Goal: Task Accomplishment & Management: Use online tool/utility

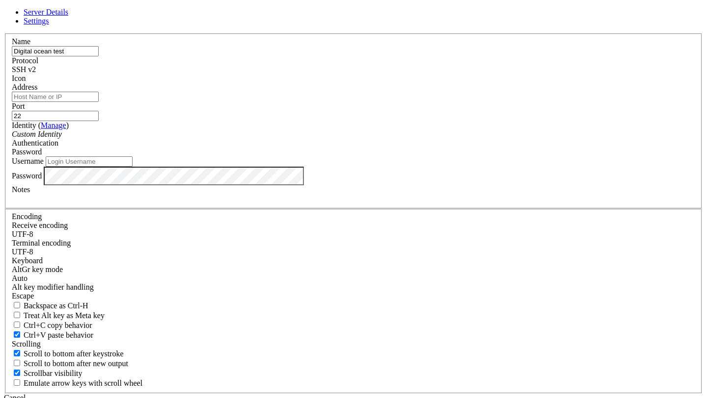
type input "Digital ocean test"
click at [99, 102] on input "Address" at bounding box center [55, 97] width 87 height 10
paste input "[TECHNICAL_ID]"
type input "[TECHNICAL_ID]"
click at [132, 167] on input "Username" at bounding box center [89, 162] width 87 height 10
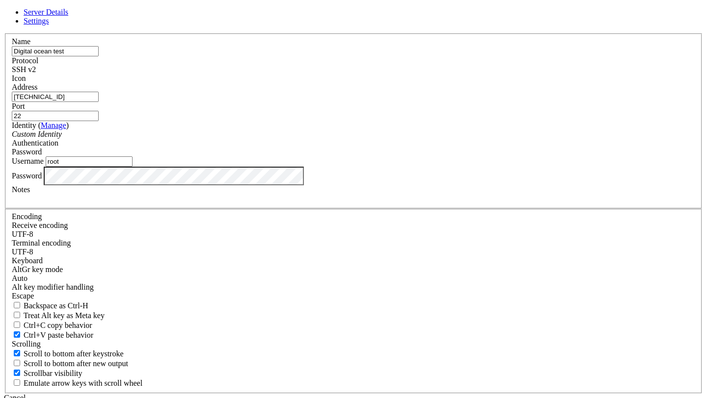
type input "root"
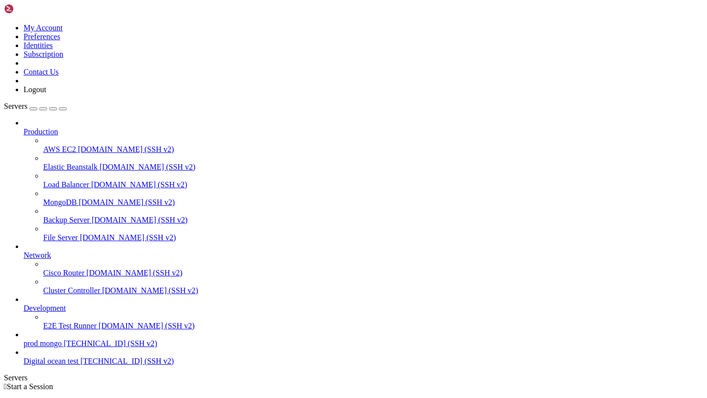
scroll to position [24, 0]
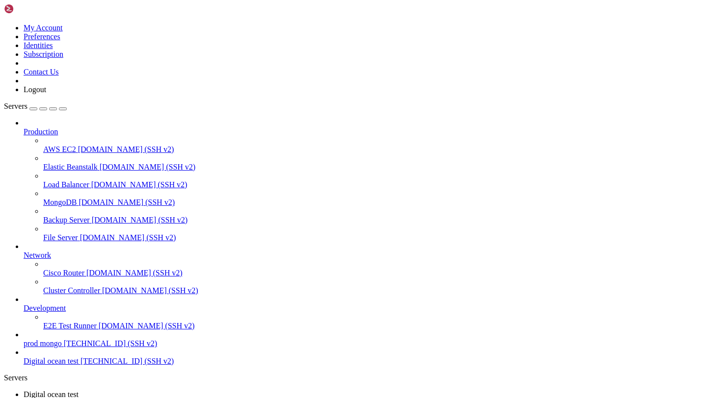
scroll to position [114, 0]
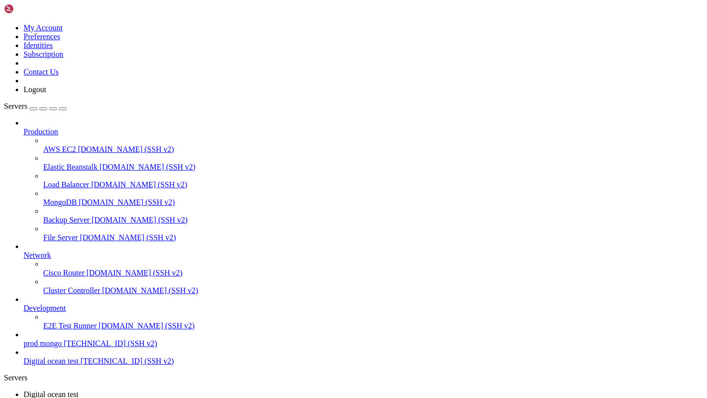
scroll to position [7, 0]
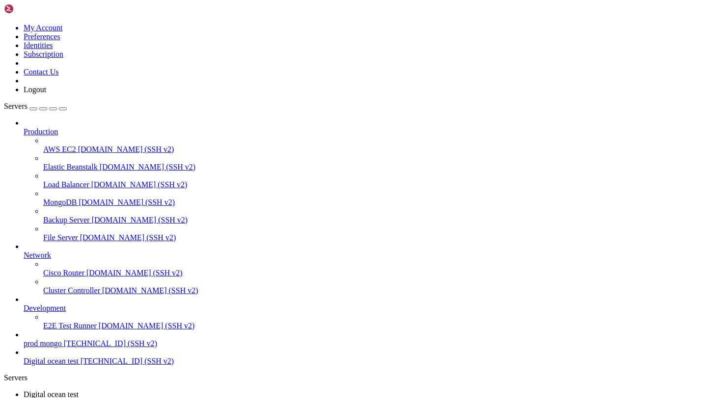
scroll to position [1501, 0]
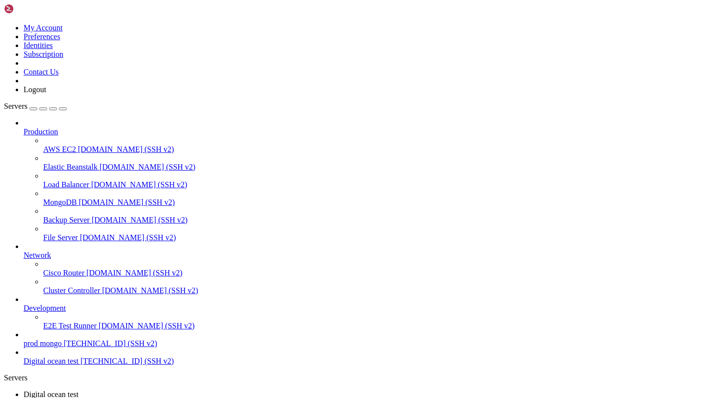
copy div "● rayo.service - Rayo Backend Service Loaded: loaded ( /etc/systemd/system/rayo…"
drag, startPoint x: 8, startPoint y: 839, endPoint x: 102, endPoint y: 882, distance: 103.2
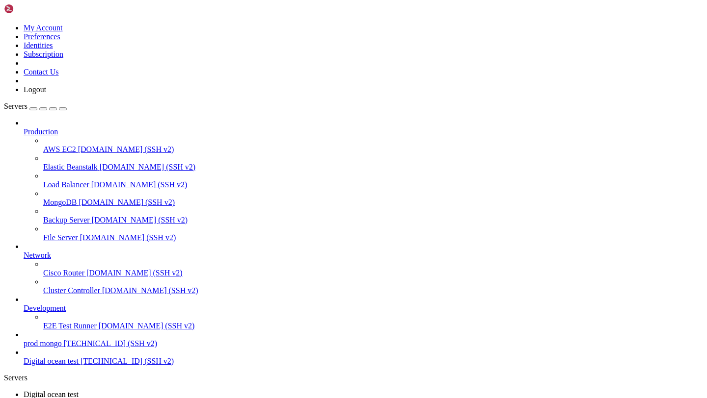
copy div "Aug 22 06:50:50 test systemd[1]: rayo.service: Scheduled restart job, restart c…"
drag, startPoint x: 7, startPoint y: 688, endPoint x: 362, endPoint y: 881, distance: 404.0
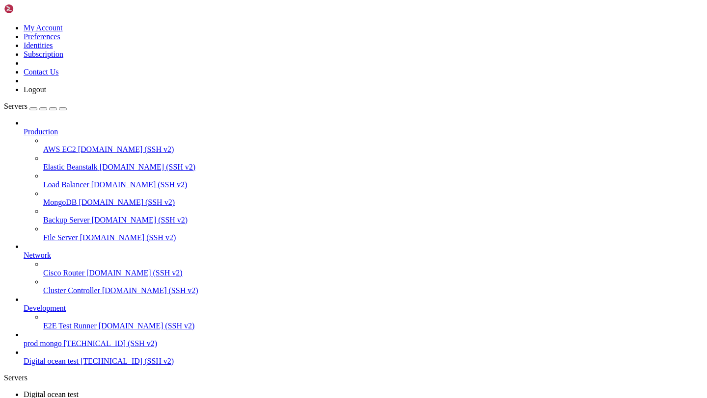
drag, startPoint x: 7, startPoint y: 694, endPoint x: 334, endPoint y: 884, distance: 378.2
copy div "Aug 22 06:50:50 test systemd[1]: rayo.service: Scheduled restart job, restart c…"
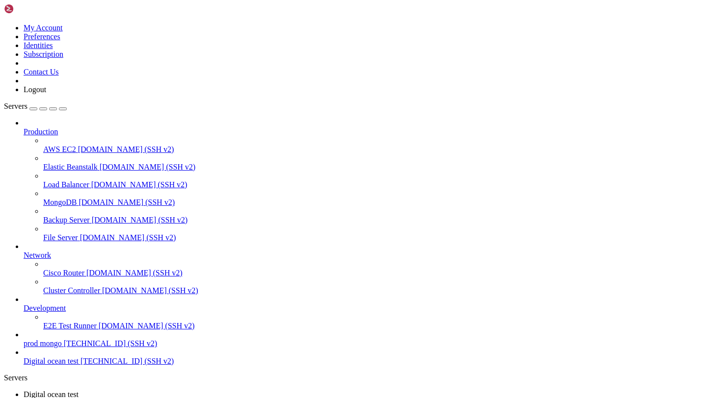
drag, startPoint x: 9, startPoint y: 712, endPoint x: 332, endPoint y: 886, distance: 366.8
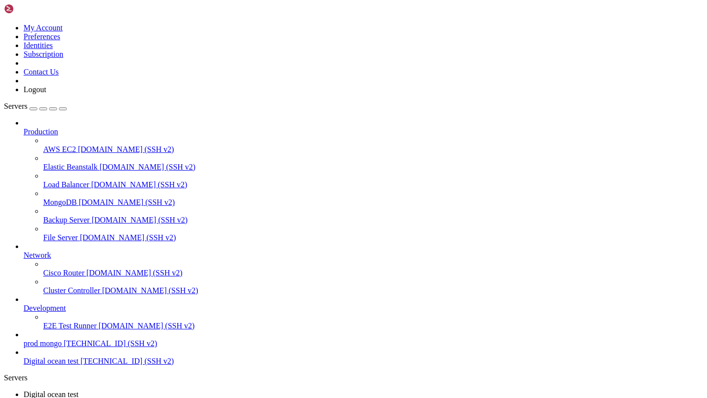
scroll to position [4398, 0]
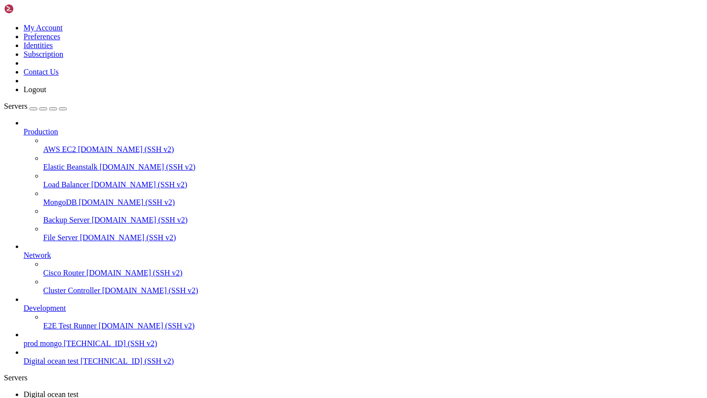
scroll to position [4839, 0]
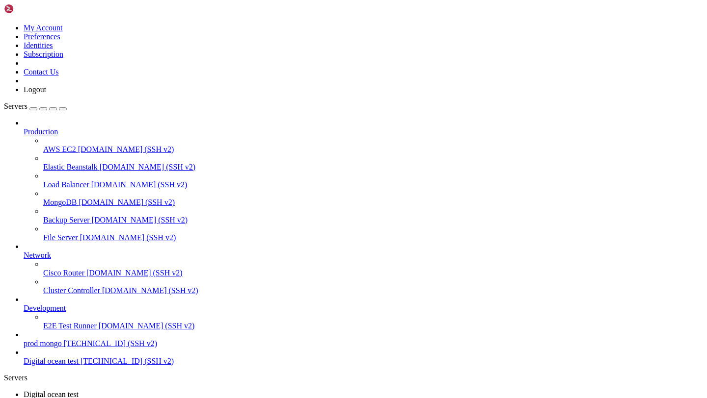
drag, startPoint x: 8, startPoint y: 750, endPoint x: 120, endPoint y: 872, distance: 165.0
paste textarea "(venv) root@test:~/Rayo-backend# curl -I http://localhost HTTP/1.1 502 Bad Gate…"
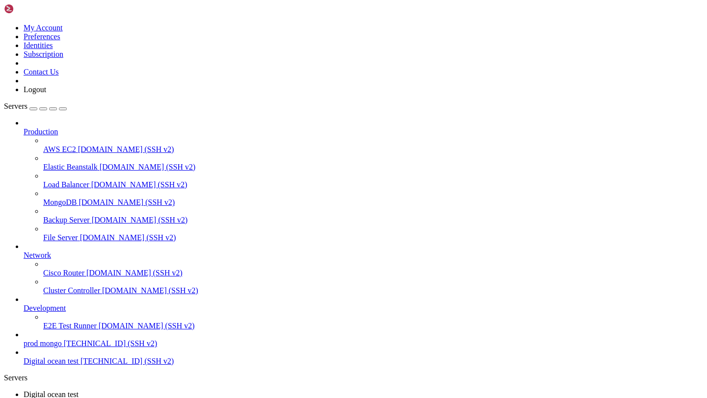
type textarea "(venv) root@test:~/Rayo-backend# curl -I http://localhost HTTP/1.1 502 Bad Gate…"
drag, startPoint x: 8, startPoint y: 637, endPoint x: 120, endPoint y: 900, distance: 286.2
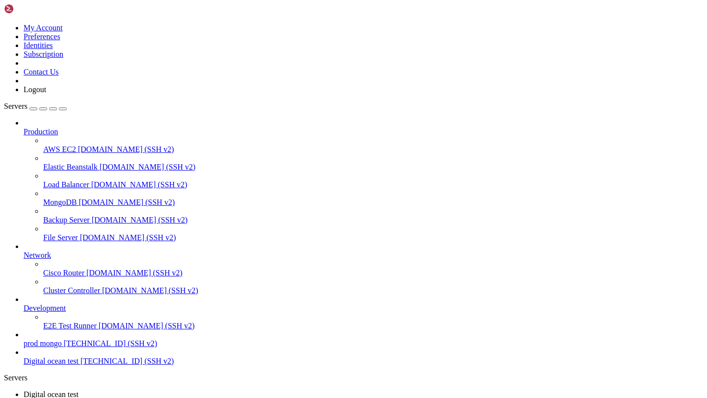
copy div "Aug 22 00:11:10 test systemd[1]: Starting nginx.service - A high performance we…"
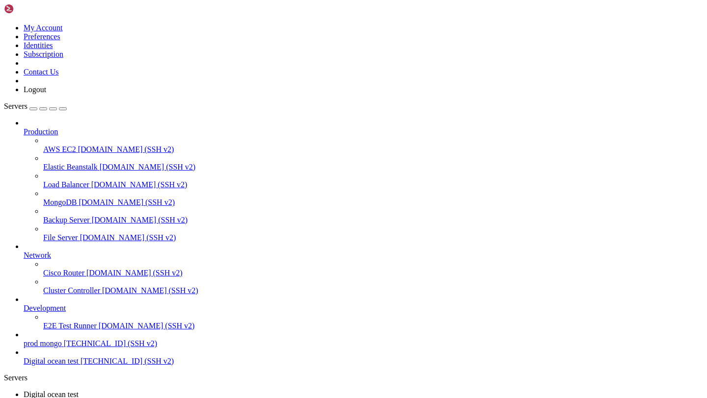
scroll to position [5525, 0]
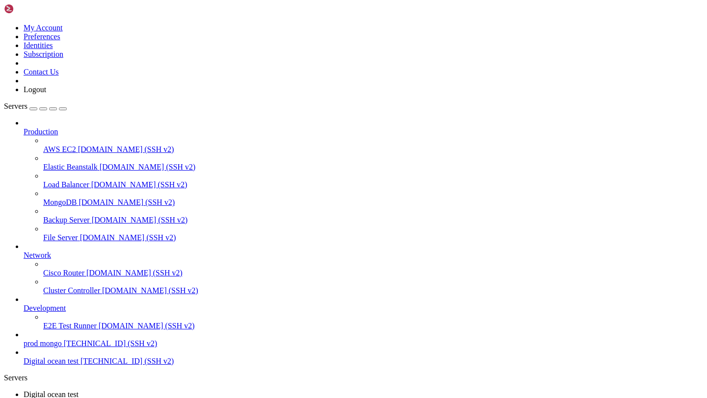
scroll to position [5614, 0]
drag, startPoint x: 7, startPoint y: 873, endPoint x: 210, endPoint y: 880, distance: 203.2
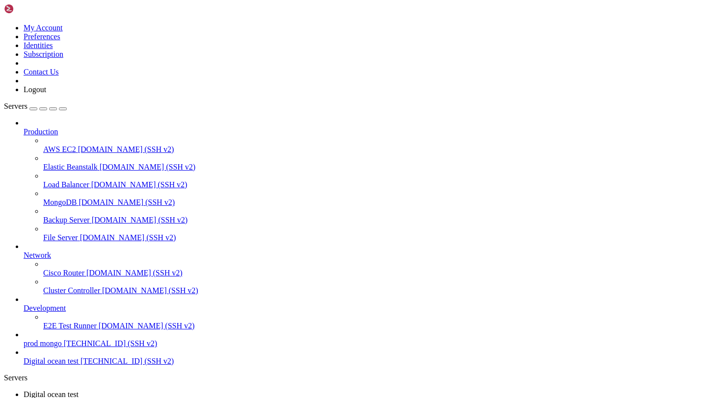
copy div "(venv) root@test:~/Rayo-backend# curl http://127.0.0.1:8000/api/v1/health curl:…"
drag, startPoint x: 210, startPoint y: 880, endPoint x: 8, endPoint y: 873, distance: 202.3
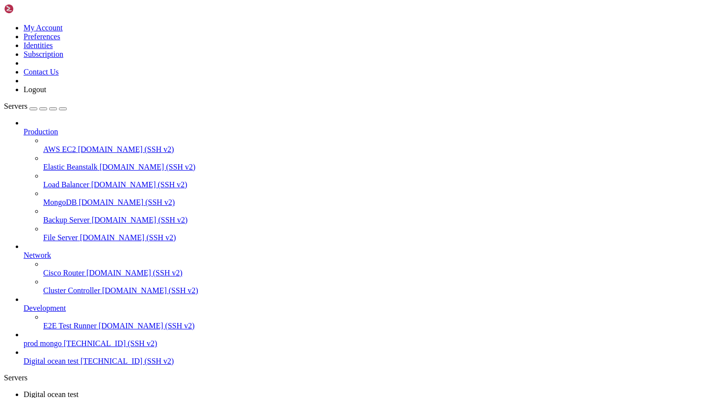
scroll to position [10013, 0]
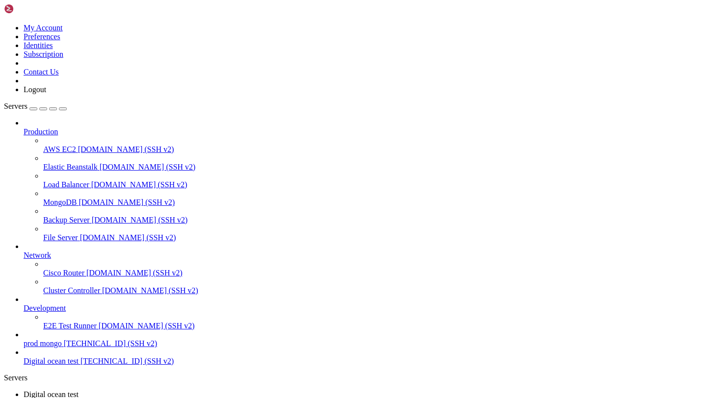
drag, startPoint x: 9, startPoint y: 631, endPoint x: 345, endPoint y: 900, distance: 431.1
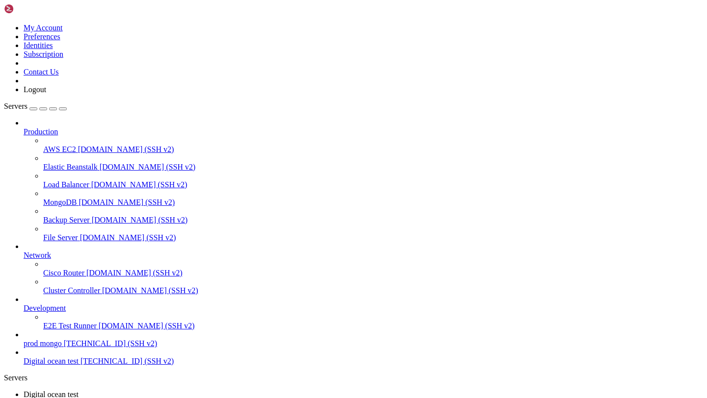
copy div "/root/Rayo-backend/app/services/enhanced_scraping_service.py:22 [2025-08-22 07:…"
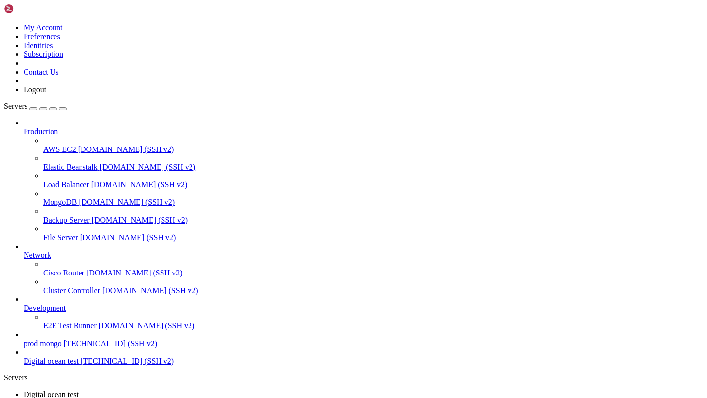
scroll to position [12861, 0]
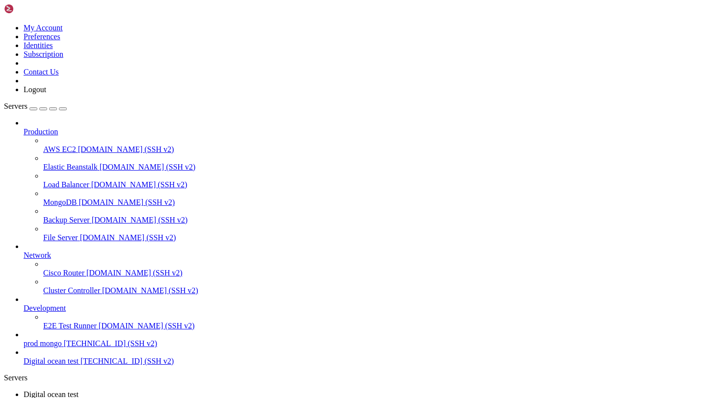
scroll to position [16084, 0]
copy div "(venv) root@test:~/Rayo-backend# sudo nginx -t 2025/08/22 07:26:31 [emerg] 7041…"
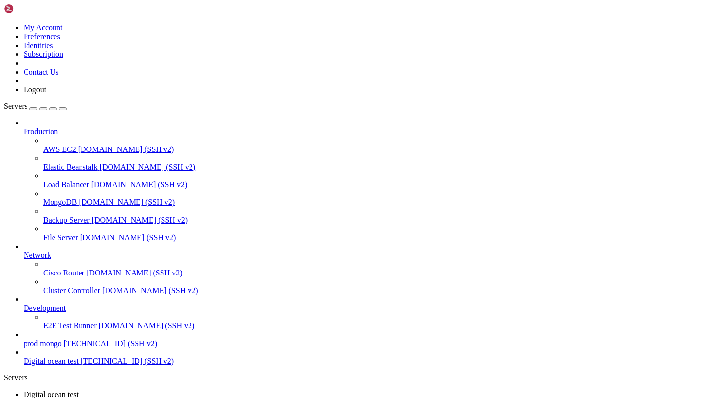
drag, startPoint x: 8, startPoint y: 850, endPoint x: 260, endPoint y: 882, distance: 253.2
copy div "(venv) root@test:~/Rayo-backend# sudo nginx -t 2025/08/22 07:26:31 [emerg] 7041…"
drag, startPoint x: 8, startPoint y: 852, endPoint x: 259, endPoint y: 881, distance: 252.4
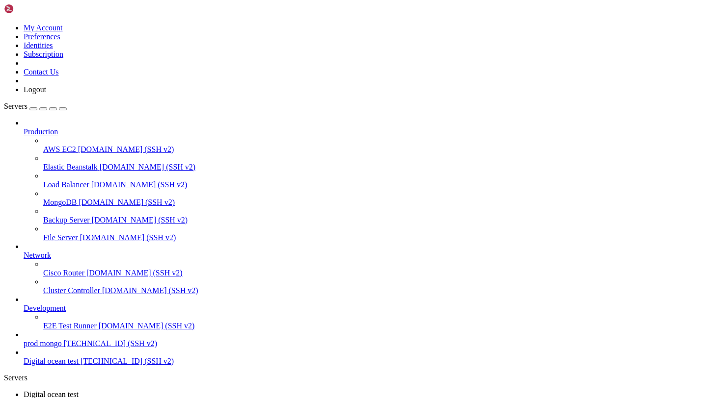
copy div "(venv) root@test:~/Rayo-backend# sudo nginx -t 2025/08/22 07:26:31 [emerg] 7041…"
drag, startPoint x: 9, startPoint y: 847, endPoint x: 262, endPoint y: 888, distance: 256.3
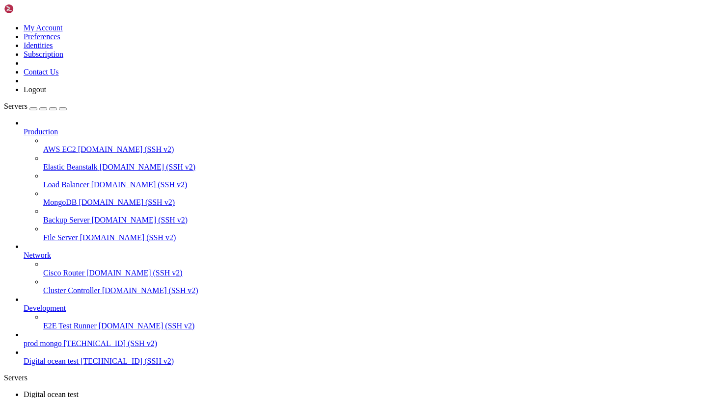
scroll to position [16133, 0]
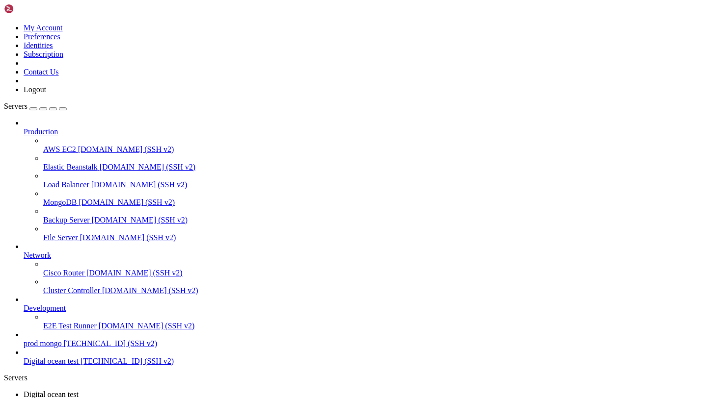
scroll to position [16157, 0]
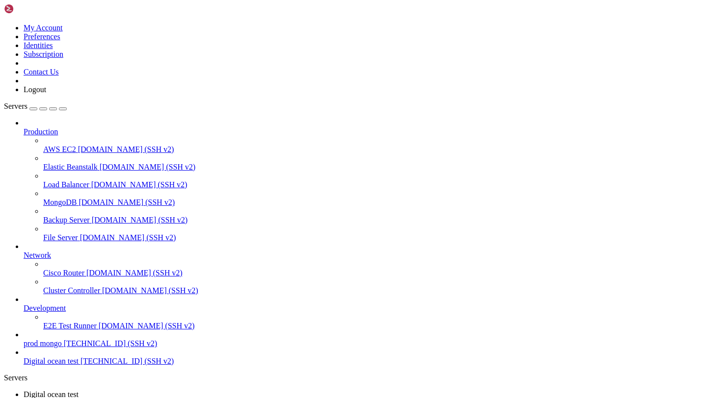
scroll to position [17267, 0]
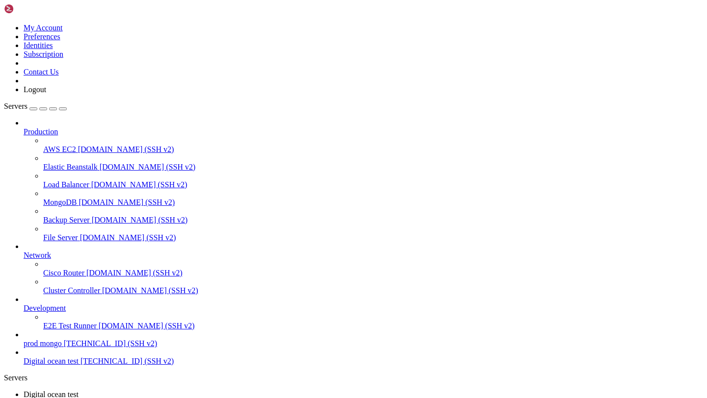
scroll to position [17773, 0]
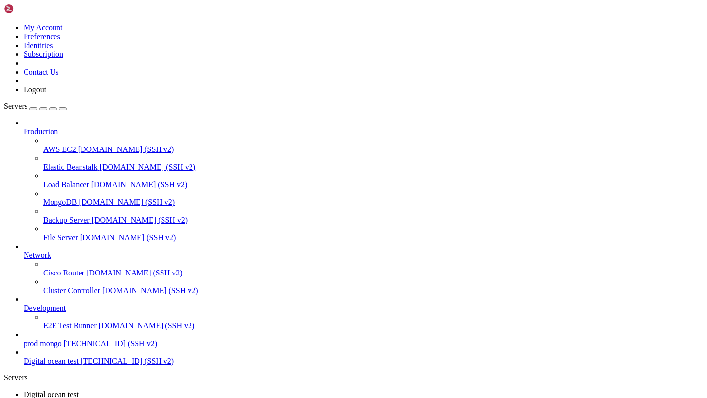
scroll to position [17977, 0]
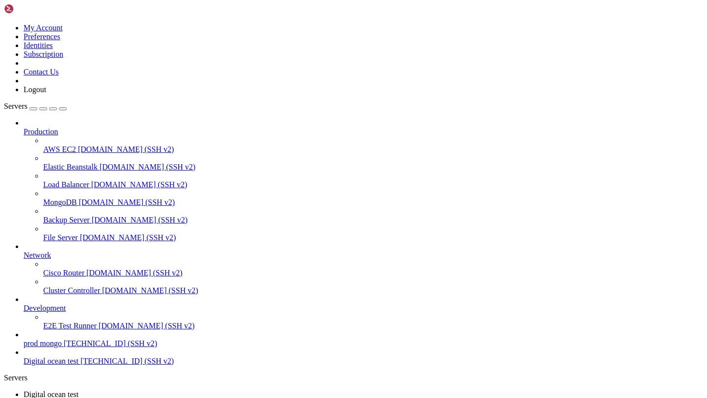
copy x-row
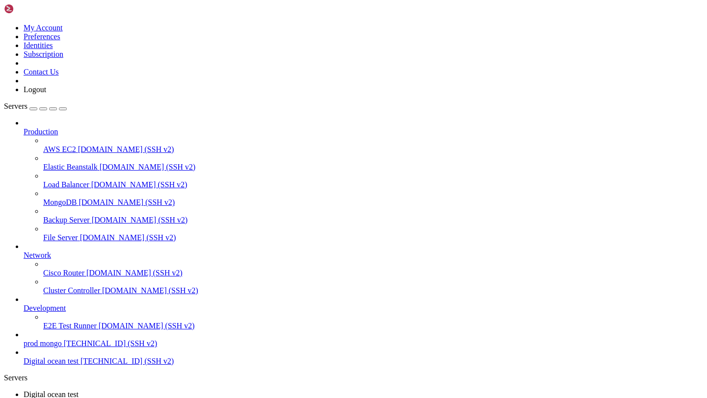
scroll to position [18099, 0]
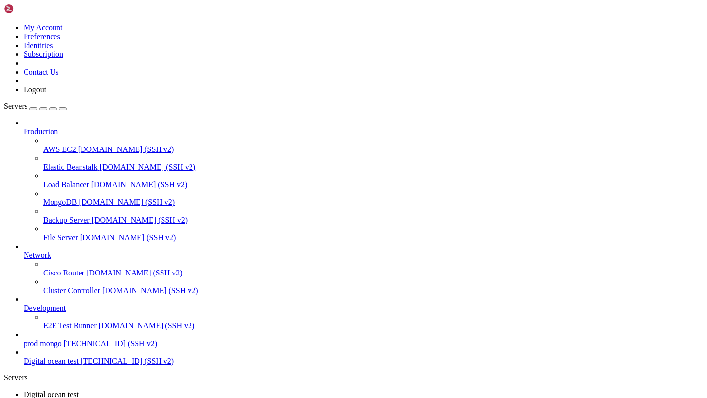
drag, startPoint x: 9, startPoint y: 785, endPoint x: 188, endPoint y: 887, distance: 206.8
drag, startPoint x: 10, startPoint y: 772, endPoint x: 202, endPoint y: 886, distance: 222.4
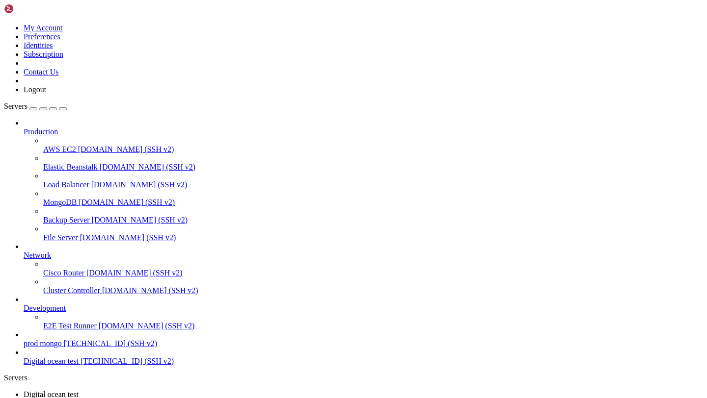
copy div "(venv) root@test:~/Rayo-backend# git status On branch dev1 Your branch is up to…"
drag, startPoint x: 8, startPoint y: 767, endPoint x: 334, endPoint y: 888, distance: 347.4
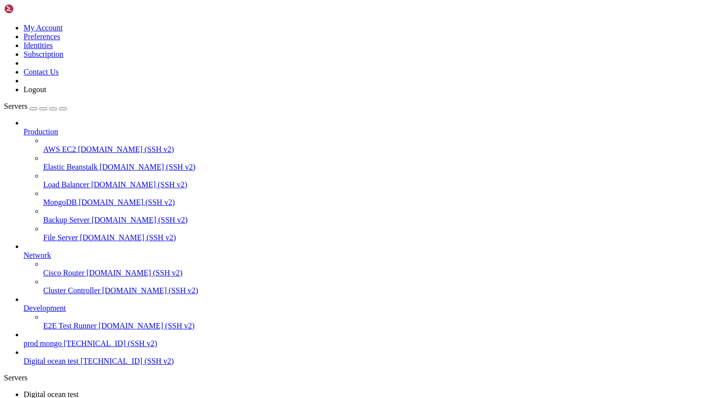
scroll to position [18573, 0]
copy div "(venv) root@test:~/Rayo-backend# git commit -m "Update nginx config and startup…"
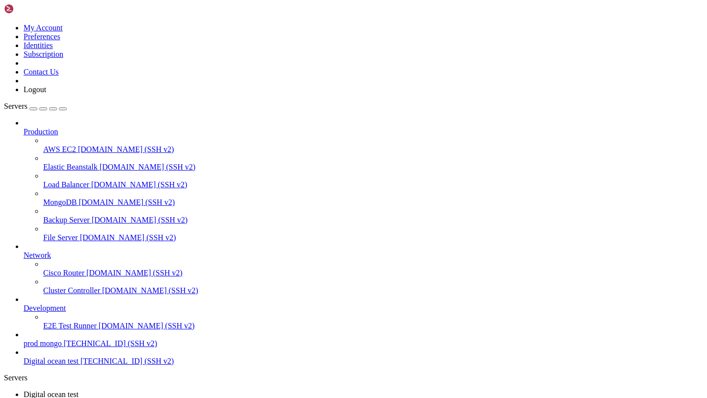
drag, startPoint x: 10, startPoint y: 776, endPoint x: 152, endPoint y: 889, distance: 181.2
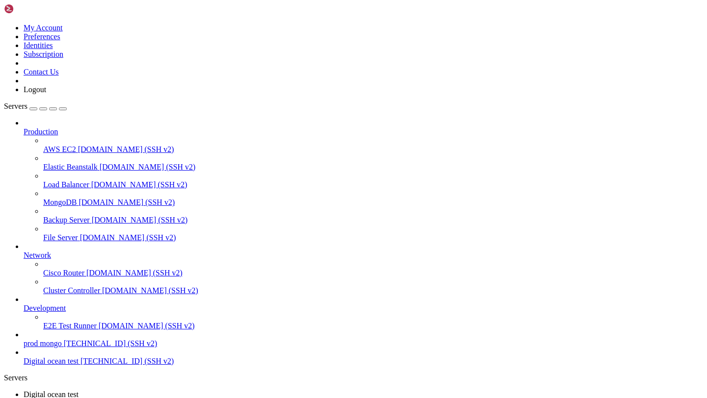
scroll to position [18793, 0]
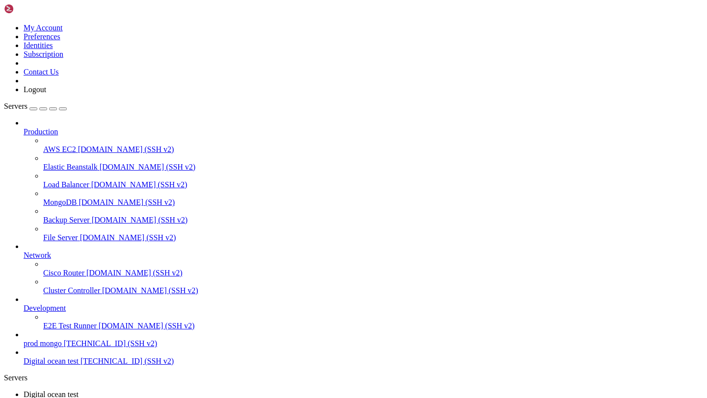
drag, startPoint x: 7, startPoint y: 828, endPoint x: 162, endPoint y: 870, distance: 160.8
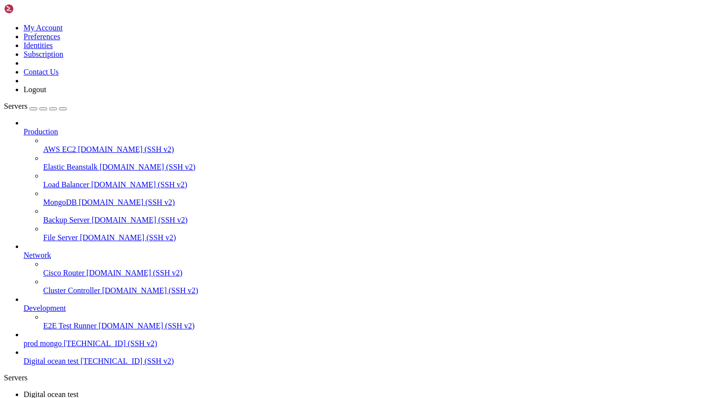
copy div "(venv) root@test:~/Rayo-backend# git push Username for '[URL][DOMAIN_NAME]': pa…"
drag, startPoint x: 8, startPoint y: 803, endPoint x: 330, endPoint y: 880, distance: 330.5
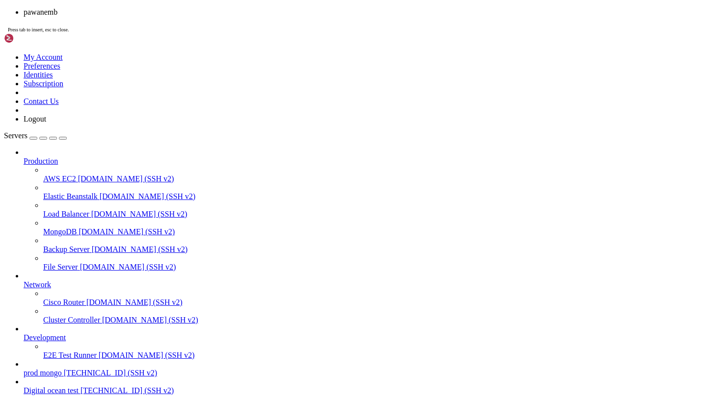
scroll to position [18997, 0]
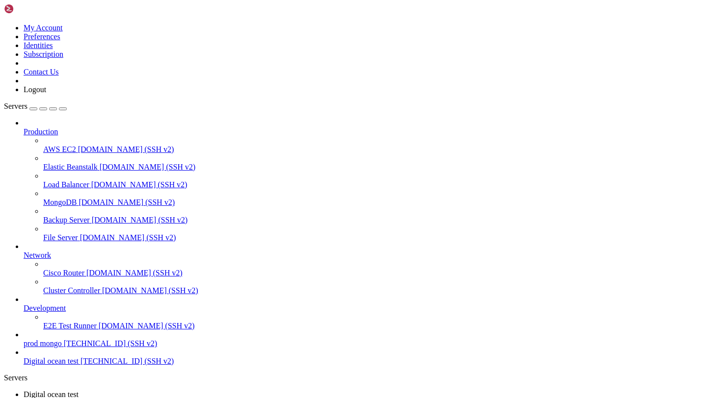
scroll to position [19087, 0]
